Goal: Task Accomplishment & Management: Use online tool/utility

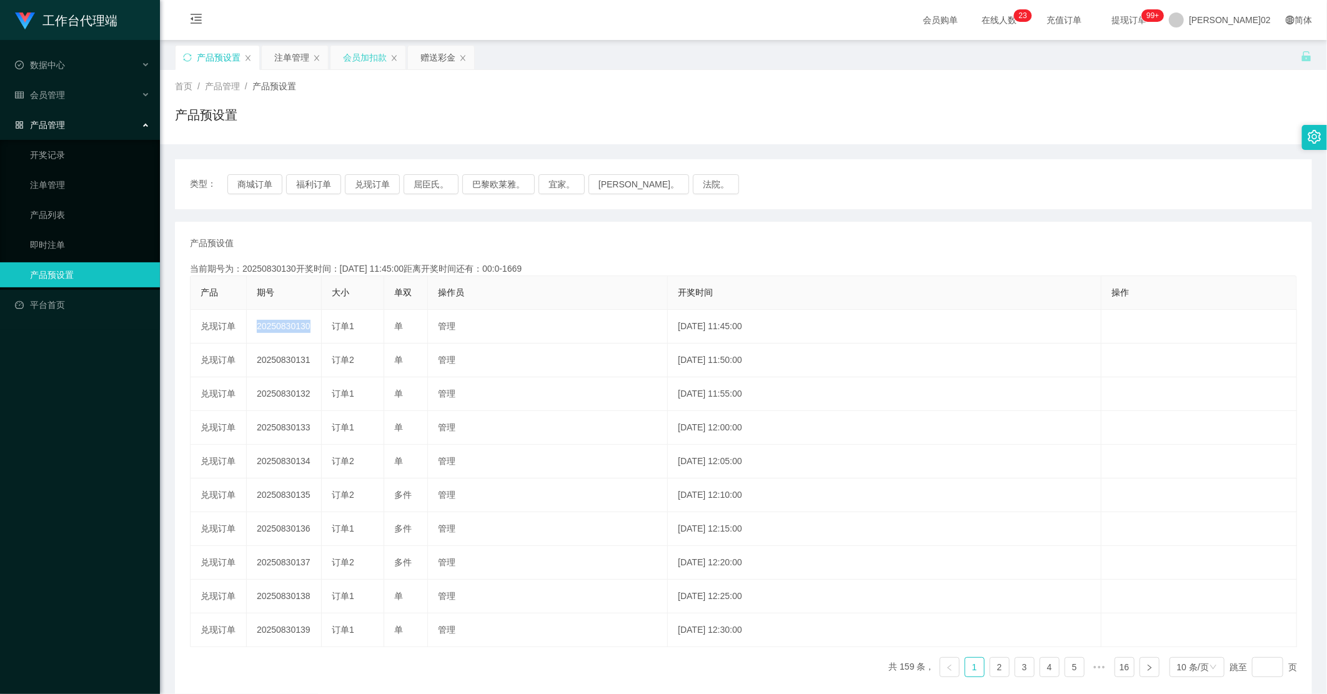
click at [366, 60] on div "会员加扣款" at bounding box center [365, 58] width 44 height 24
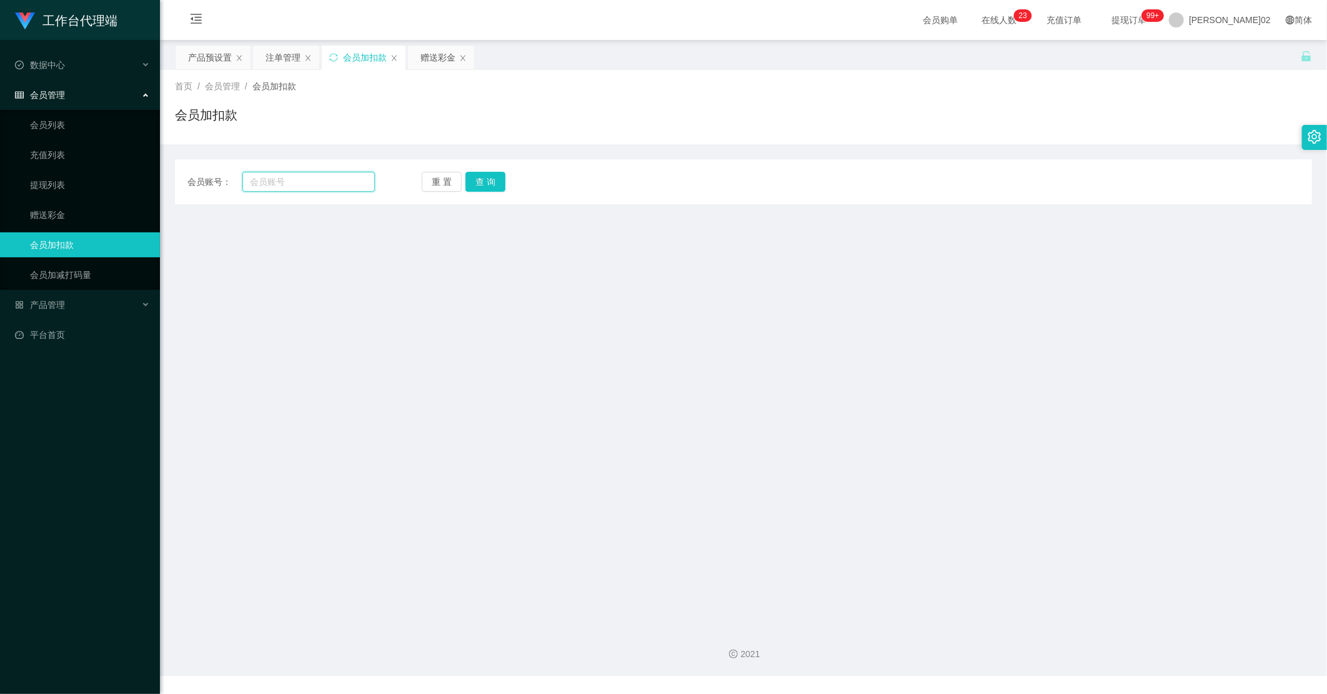
drag, startPoint x: 324, startPoint y: 184, endPoint x: 337, endPoint y: 184, distance: 13.8
click at [324, 184] on input "text" at bounding box center [308, 182] width 132 height 20
paste input "jerm0908"
type input "jerm0908"
click at [489, 184] on button "查 询" at bounding box center [486, 182] width 40 height 20
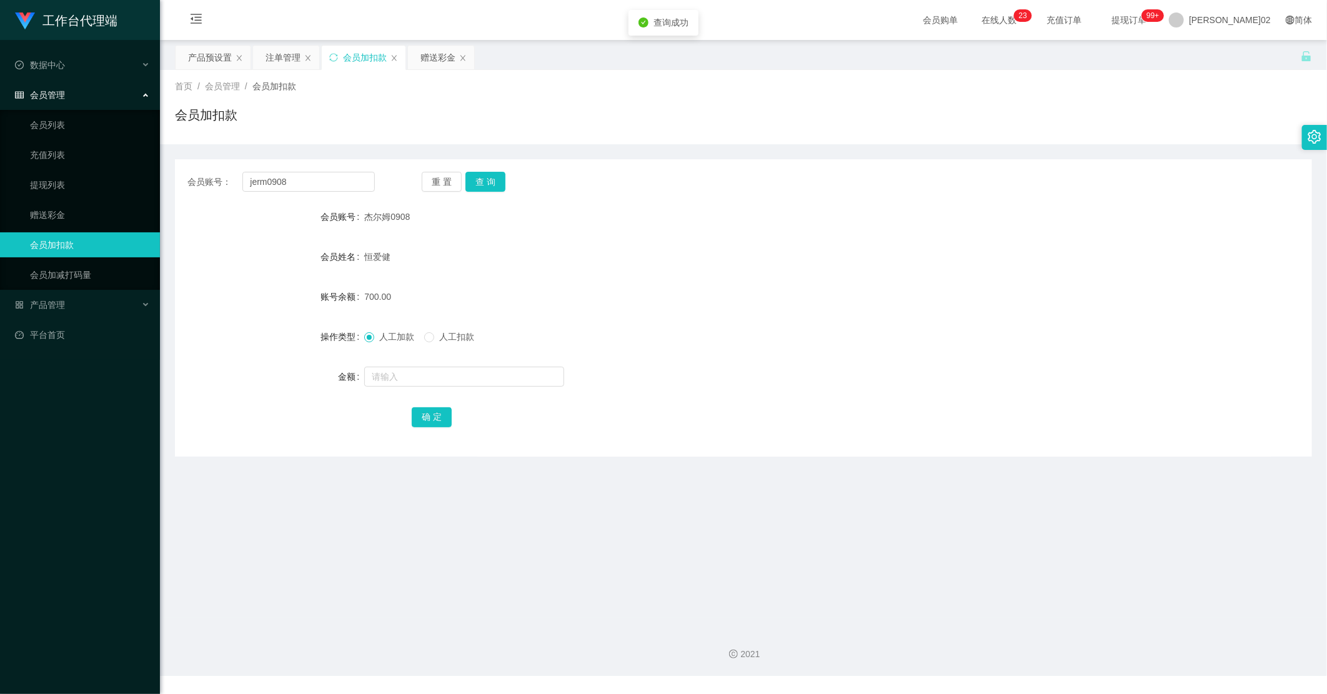
click at [436, 327] on div "人工加款 人工扣款" at bounding box center [696, 336] width 664 height 25
click at [426, 345] on div "人工加款 人工扣款" at bounding box center [696, 336] width 664 height 25
click at [434, 339] on span "人工扣款" at bounding box center [456, 337] width 45 height 10
click at [406, 369] on input "text" at bounding box center [464, 377] width 200 height 20
type input "700"
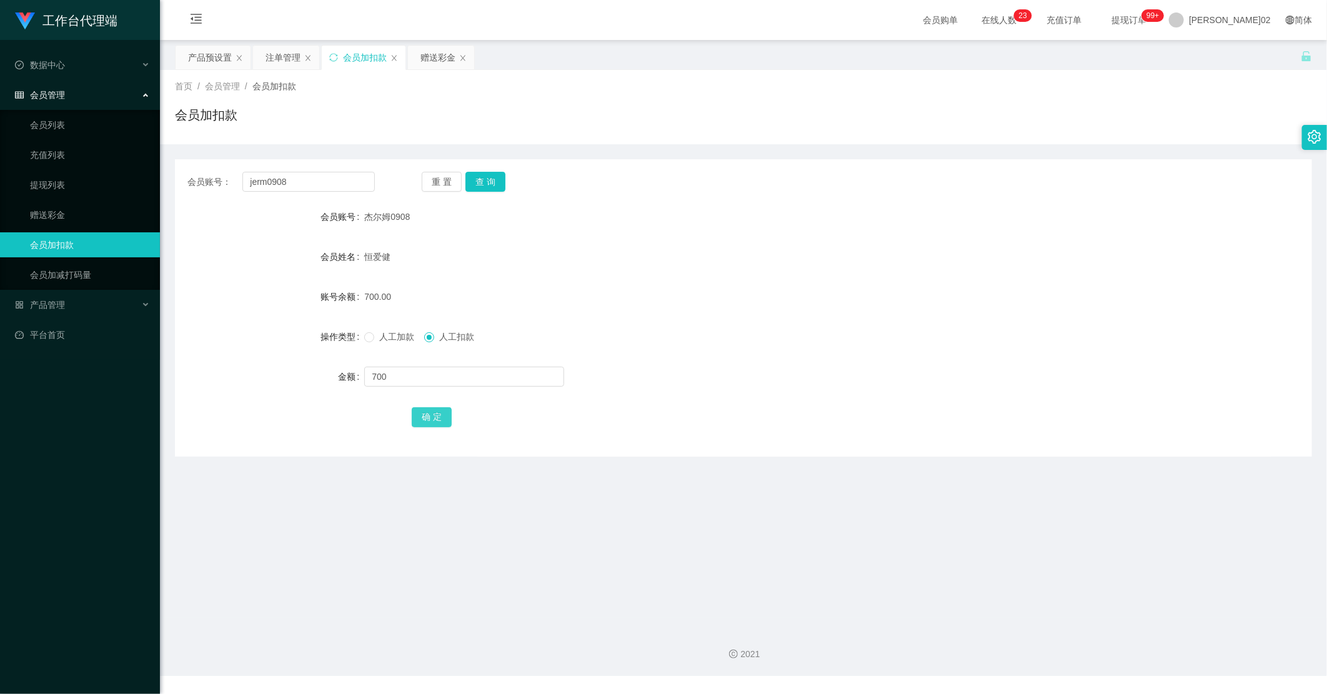
click at [433, 414] on button "确 定" at bounding box center [432, 417] width 40 height 20
click at [890, 342] on div "人工加款 人工扣款" at bounding box center [696, 336] width 664 height 25
